Goal: Go to known website: Access a specific website the user already knows

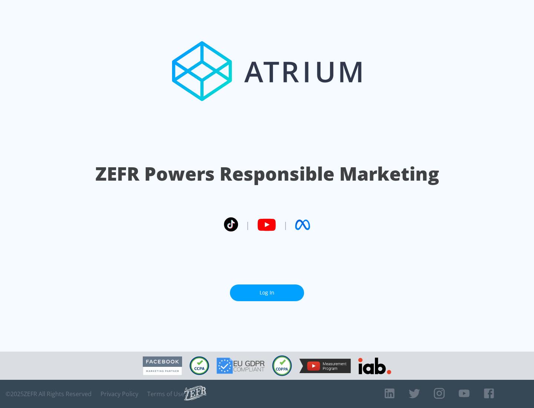
click at [267, 292] on link "Log In" at bounding box center [267, 292] width 74 height 17
